Goal: Task Accomplishment & Management: Manage account settings

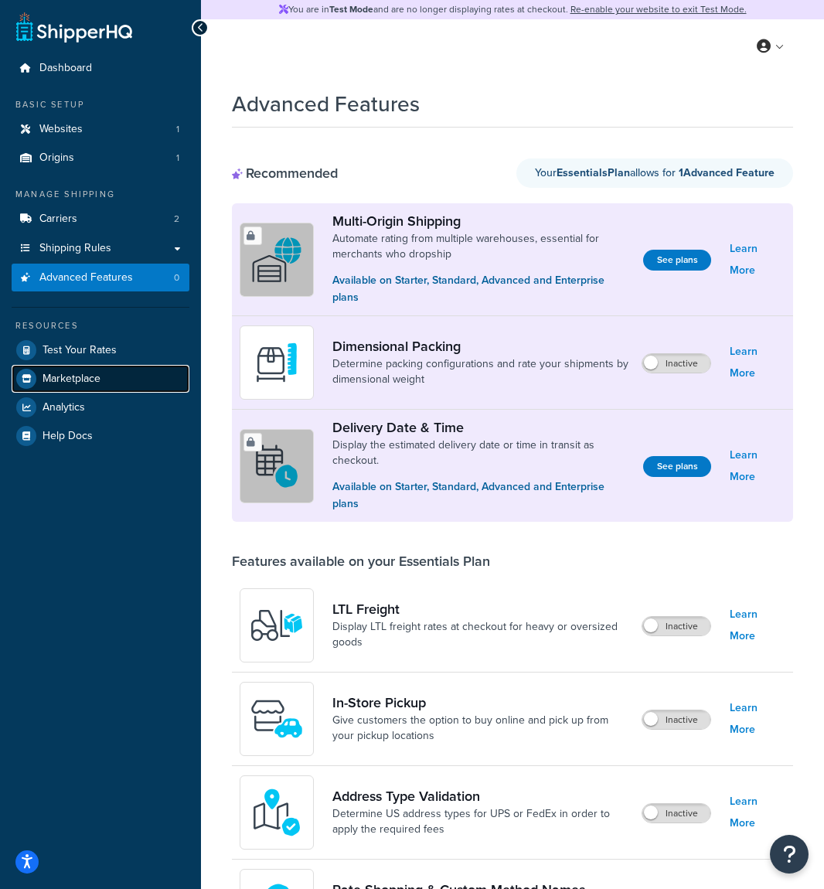
click at [122, 371] on link "Marketplace" at bounding box center [101, 379] width 178 height 28
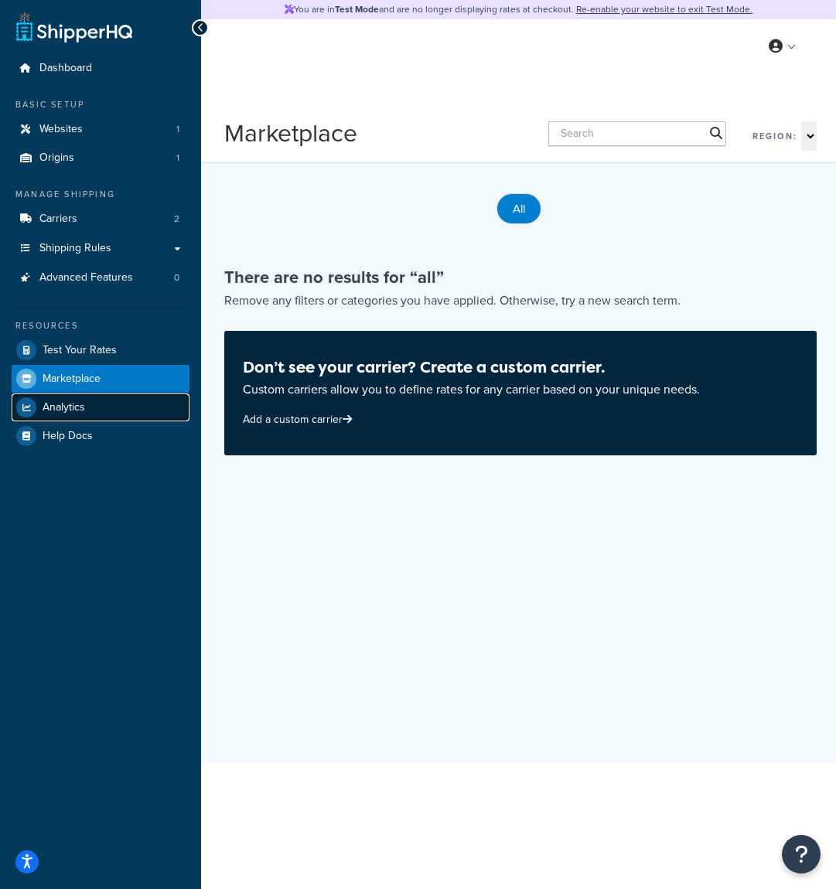
click at [116, 399] on link "Analytics" at bounding box center [101, 408] width 178 height 28
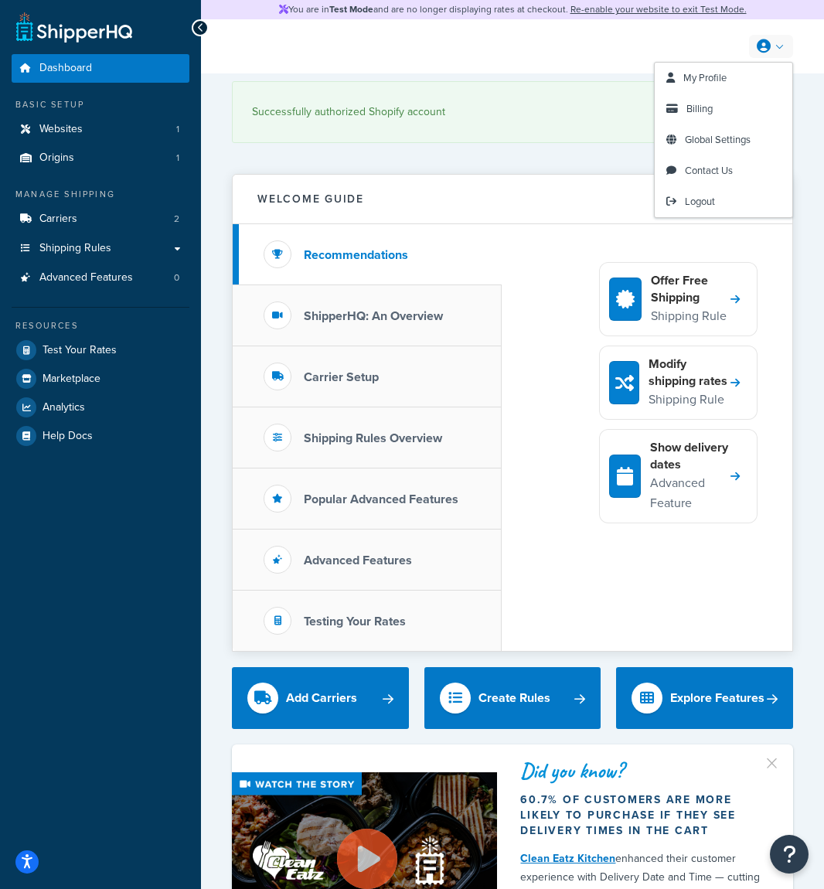
click at [776, 49] on link at bounding box center [771, 46] width 44 height 23
click at [745, 104] on link "Billing" at bounding box center [724, 109] width 138 height 31
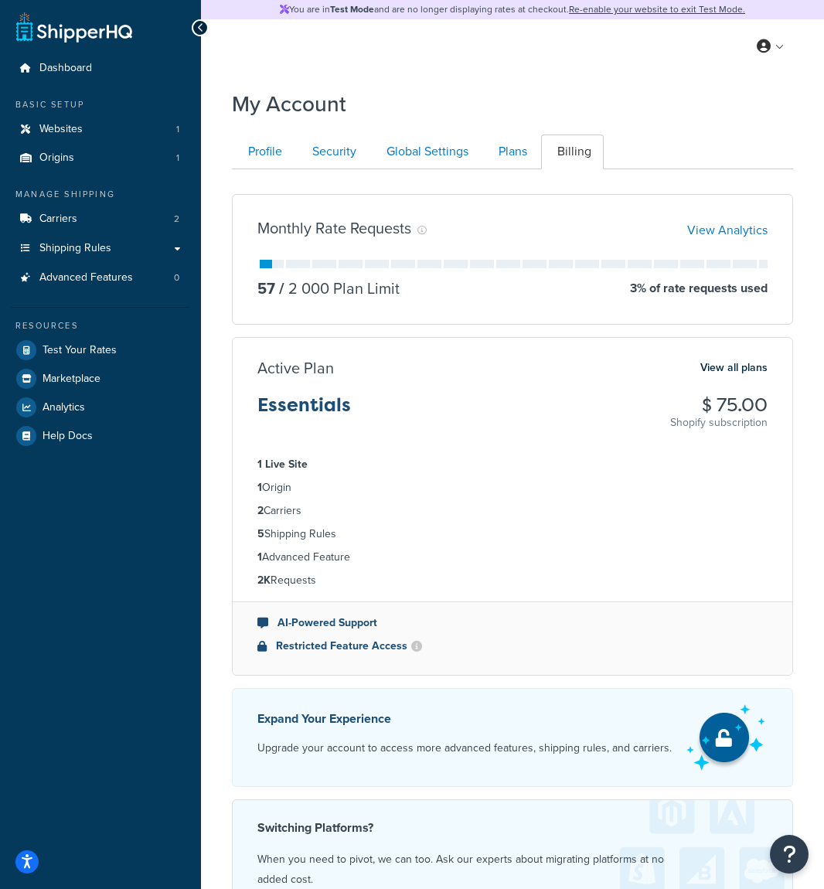
scroll to position [1, 0]
click at [292, 155] on link "Profile" at bounding box center [263, 151] width 63 height 35
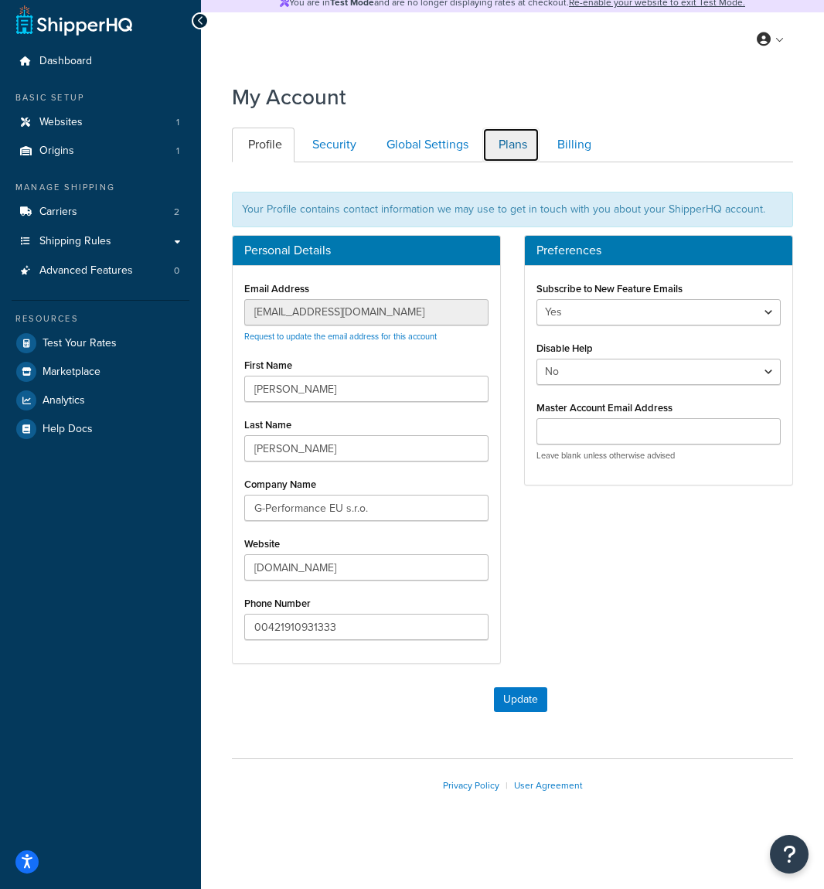
click at [514, 147] on link "Plans" at bounding box center [511, 145] width 57 height 35
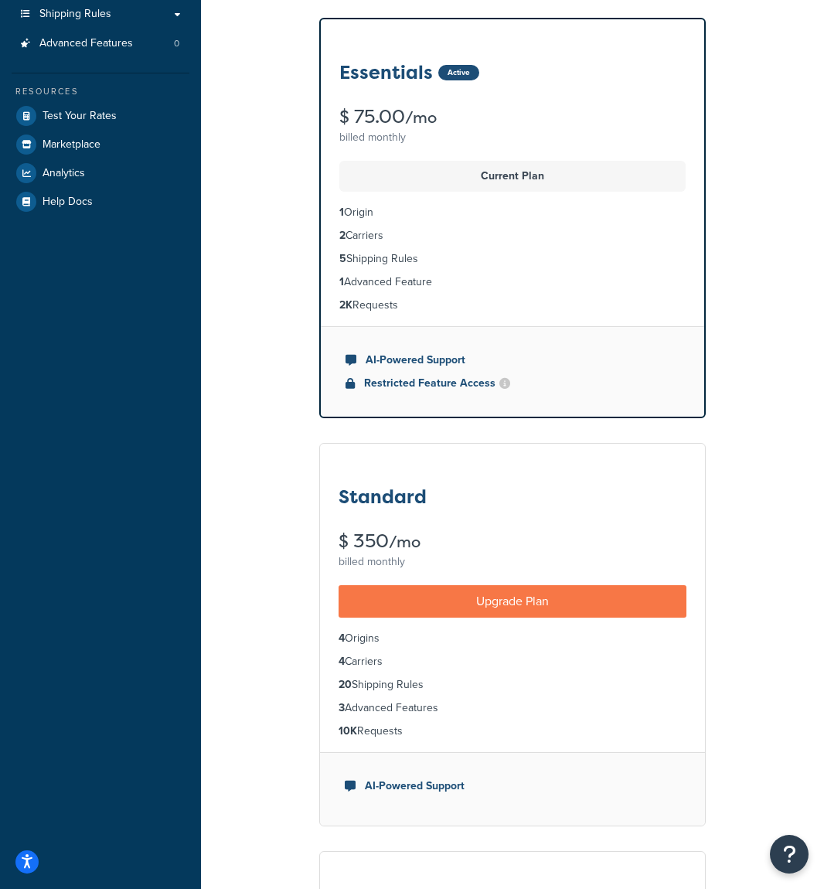
scroll to position [348, 0]
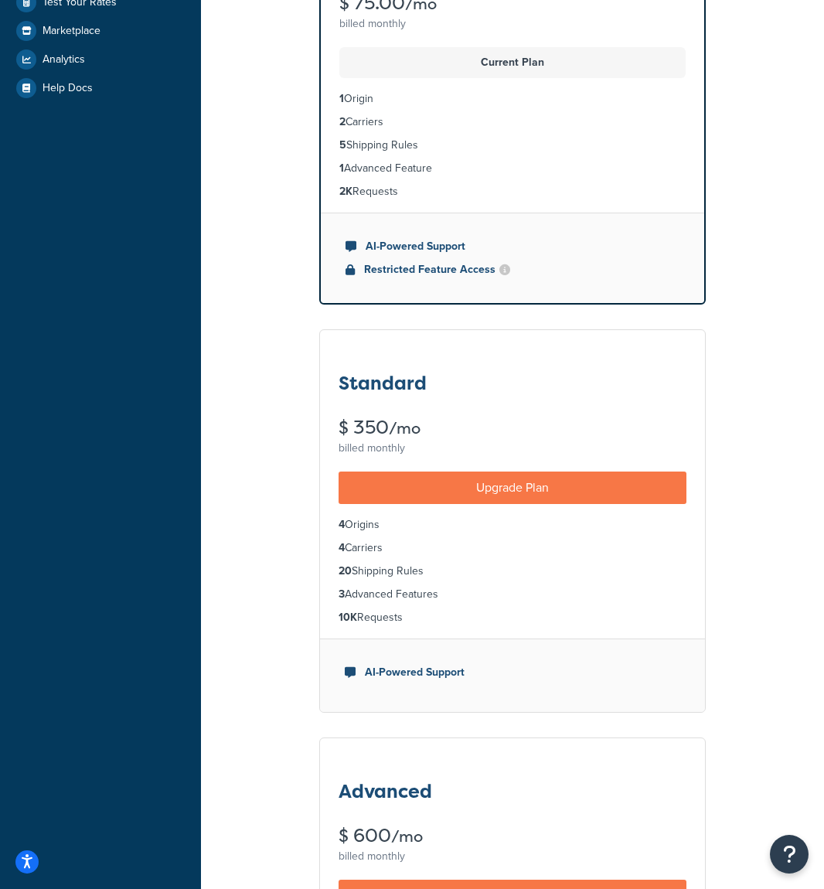
drag, startPoint x: 340, startPoint y: 547, endPoint x: 400, endPoint y: 544, distance: 60.4
click at [400, 544] on li "4 Carriers" at bounding box center [513, 548] width 348 height 17
drag, startPoint x: 337, startPoint y: 571, endPoint x: 454, endPoint y: 602, distance: 120.8
click at [444, 602] on ul "4 Origins 4 Carriers 20 Shipping Rules 3 Advanced Features 10K Requests" at bounding box center [512, 571] width 385 height 135
click at [456, 601] on li "3 Advanced Features" at bounding box center [513, 594] width 348 height 17
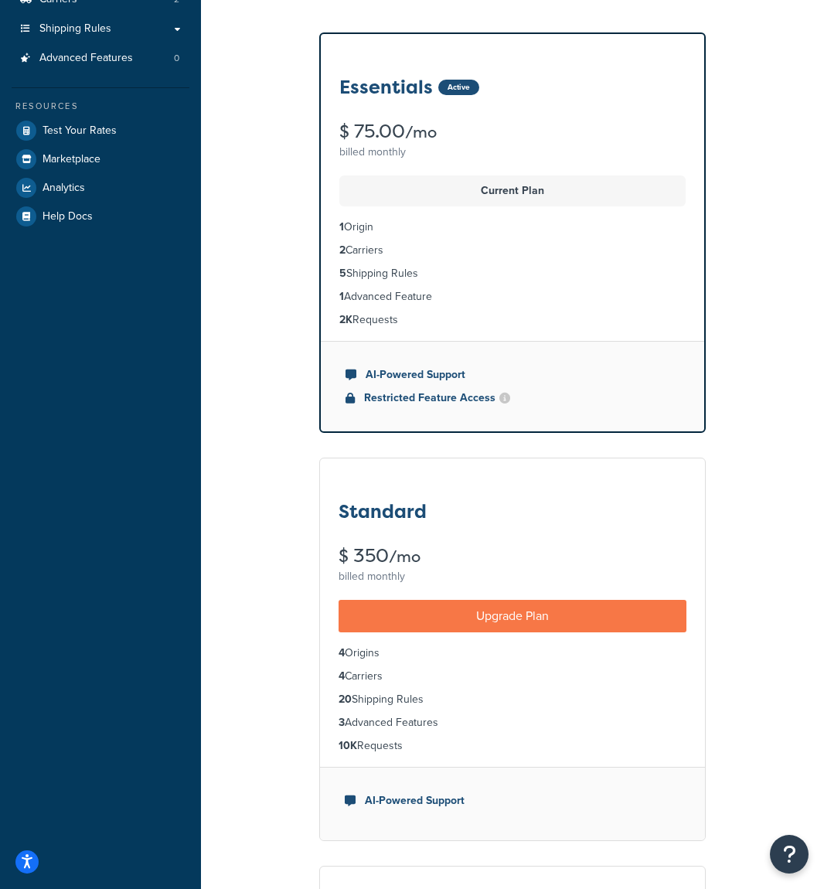
scroll to position [0, 0]
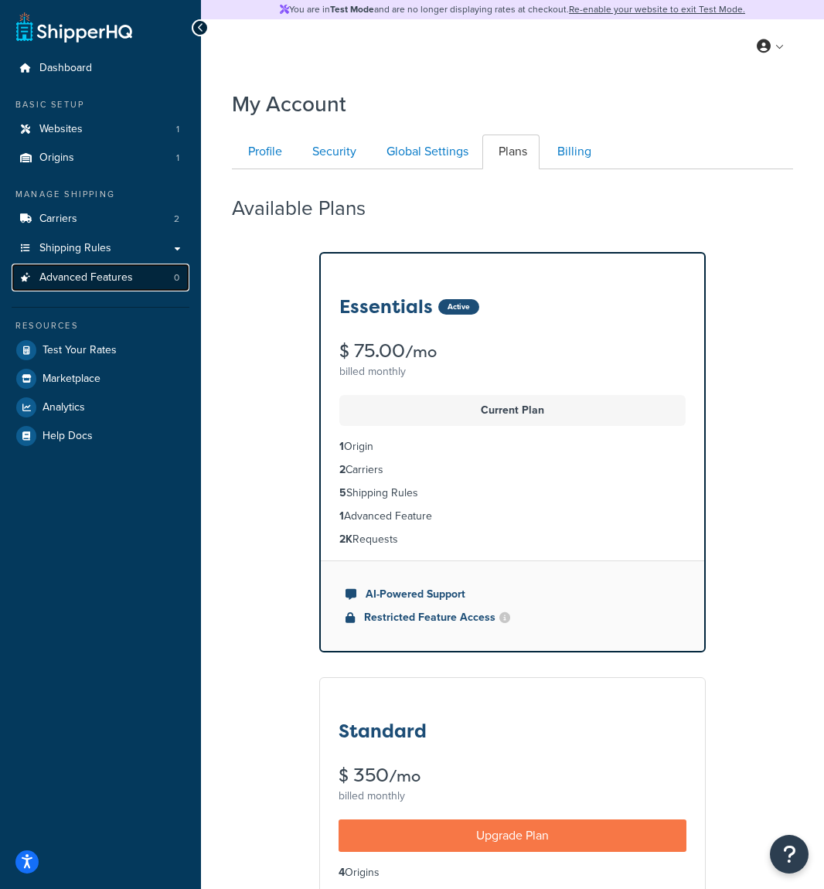
click at [102, 265] on link "Advanced Features 0" at bounding box center [101, 278] width 178 height 29
